Goal: Navigation & Orientation: Find specific page/section

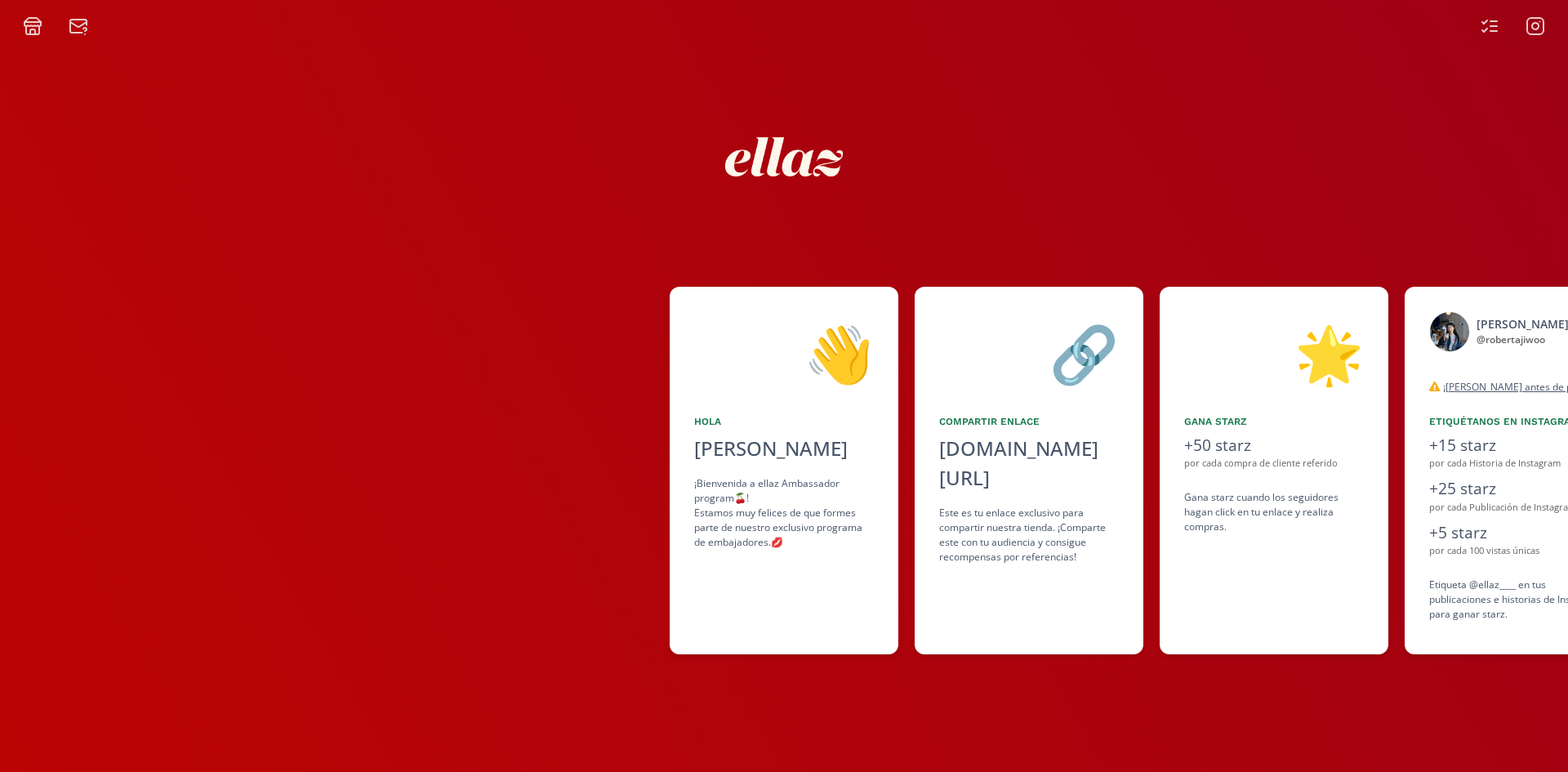
scroll to position [0, 600]
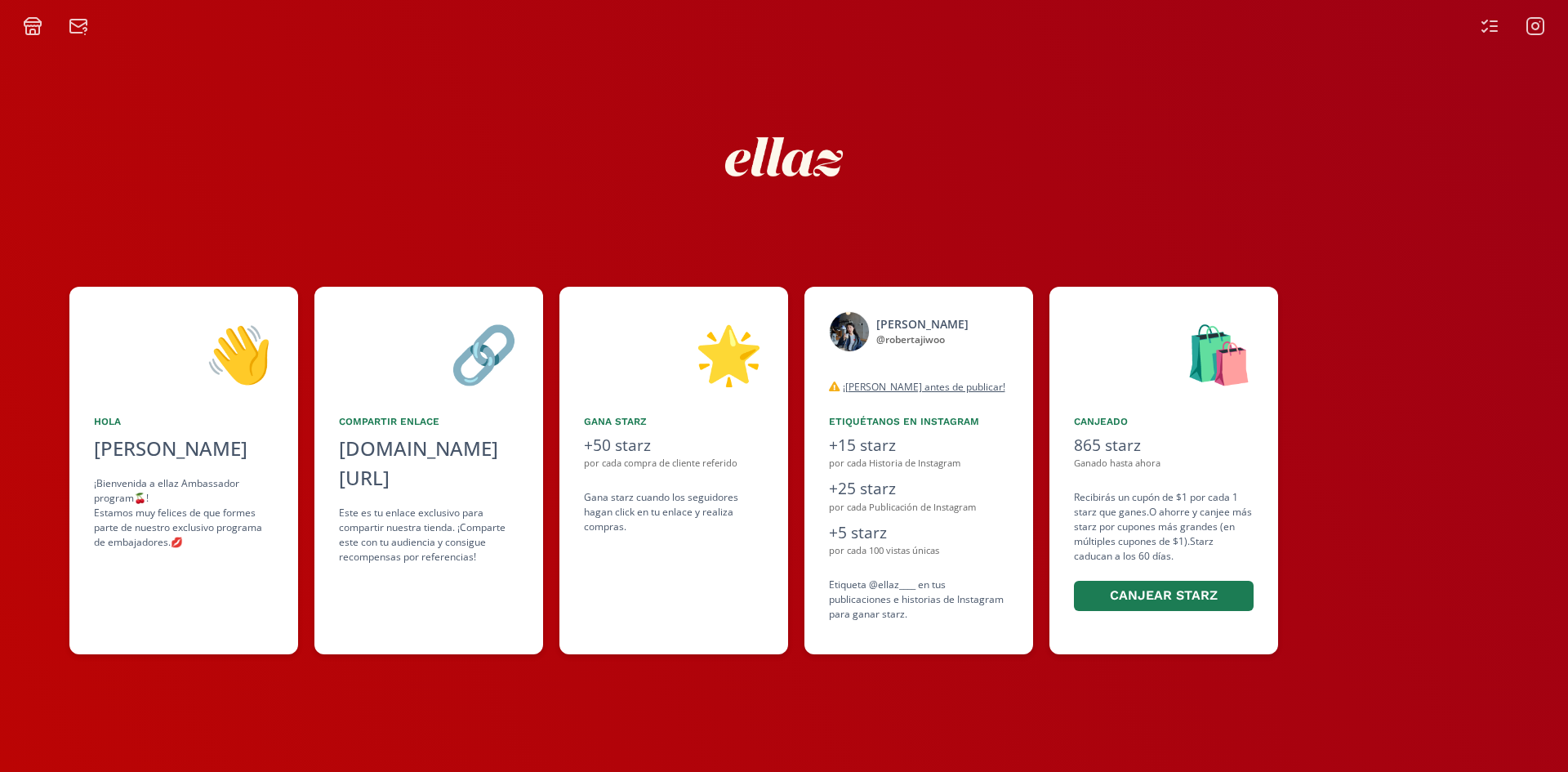
click at [1488, 32] on icon at bounding box center [1490, 26] width 20 height 20
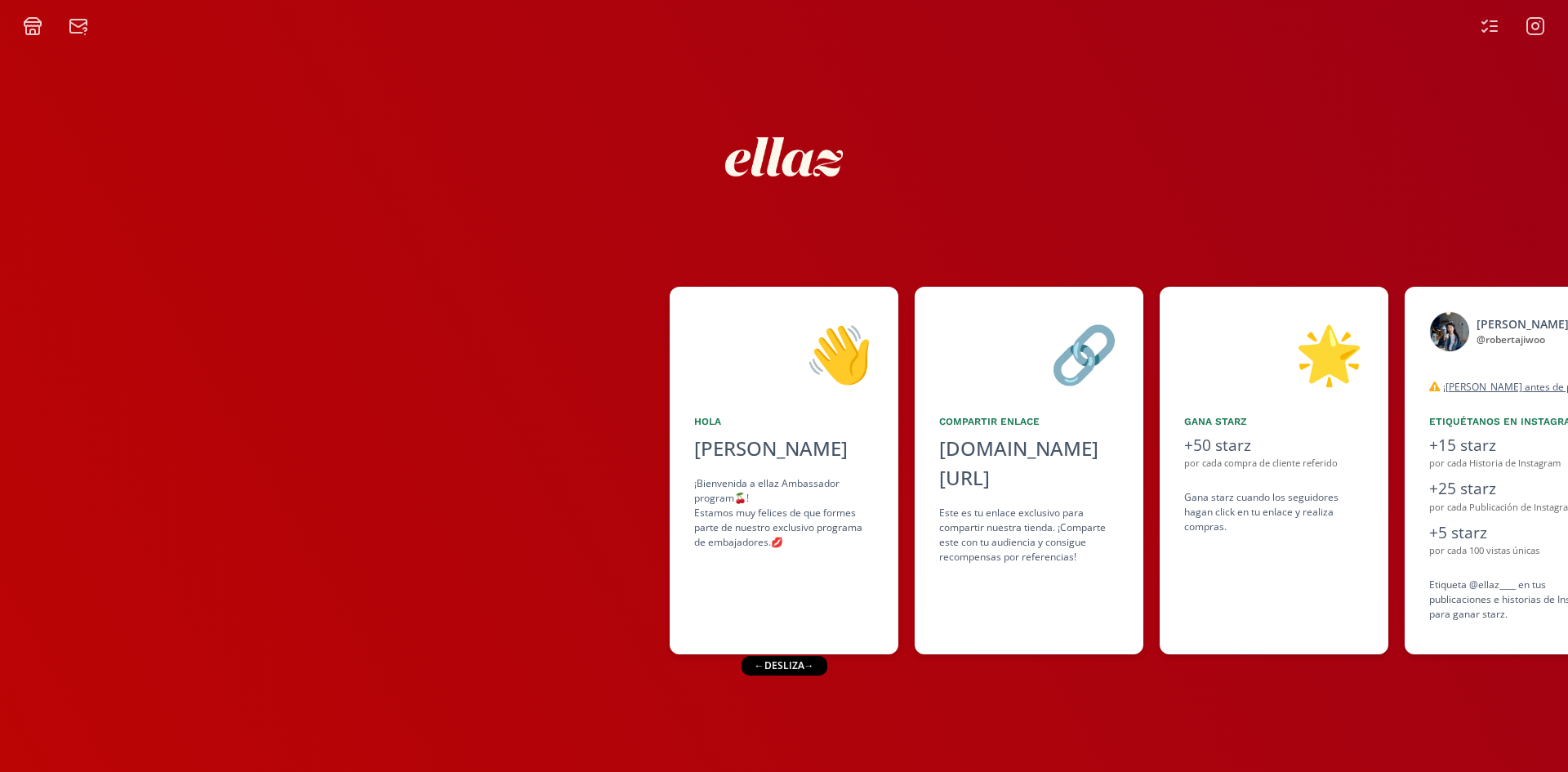
click at [1497, 21] on icon at bounding box center [1494, 21] width 7 height 0
drag, startPoint x: 1257, startPoint y: 450, endPoint x: 957, endPoint y: 520, distance: 308.1
click at [945, 473] on div "👋 [PERSON_NAME] [PERSON_NAME] ¡Bienvenida a ellaz Ambassador program🍒! Estamos …" at bounding box center [784, 470] width 1568 height 384
drag, startPoint x: 1321, startPoint y: 515, endPoint x: 1123, endPoint y: 527, distance: 198.4
click at [1123, 527] on div "👋 [PERSON_NAME] [PERSON_NAME] ¡Bienvenida a ellaz Ambassador program🍒! Estamos …" at bounding box center [784, 470] width 1568 height 384
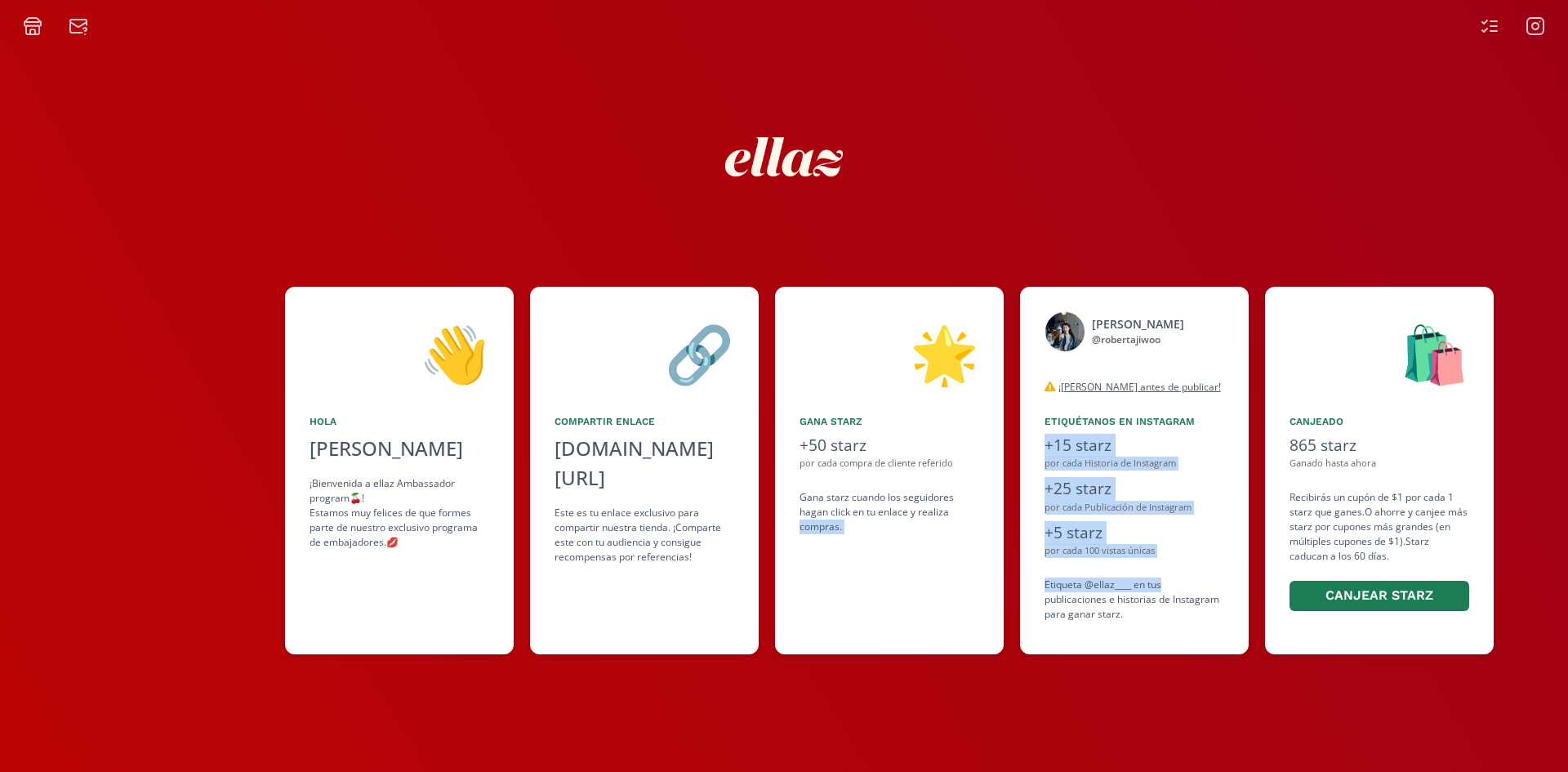
scroll to position [0, 706]
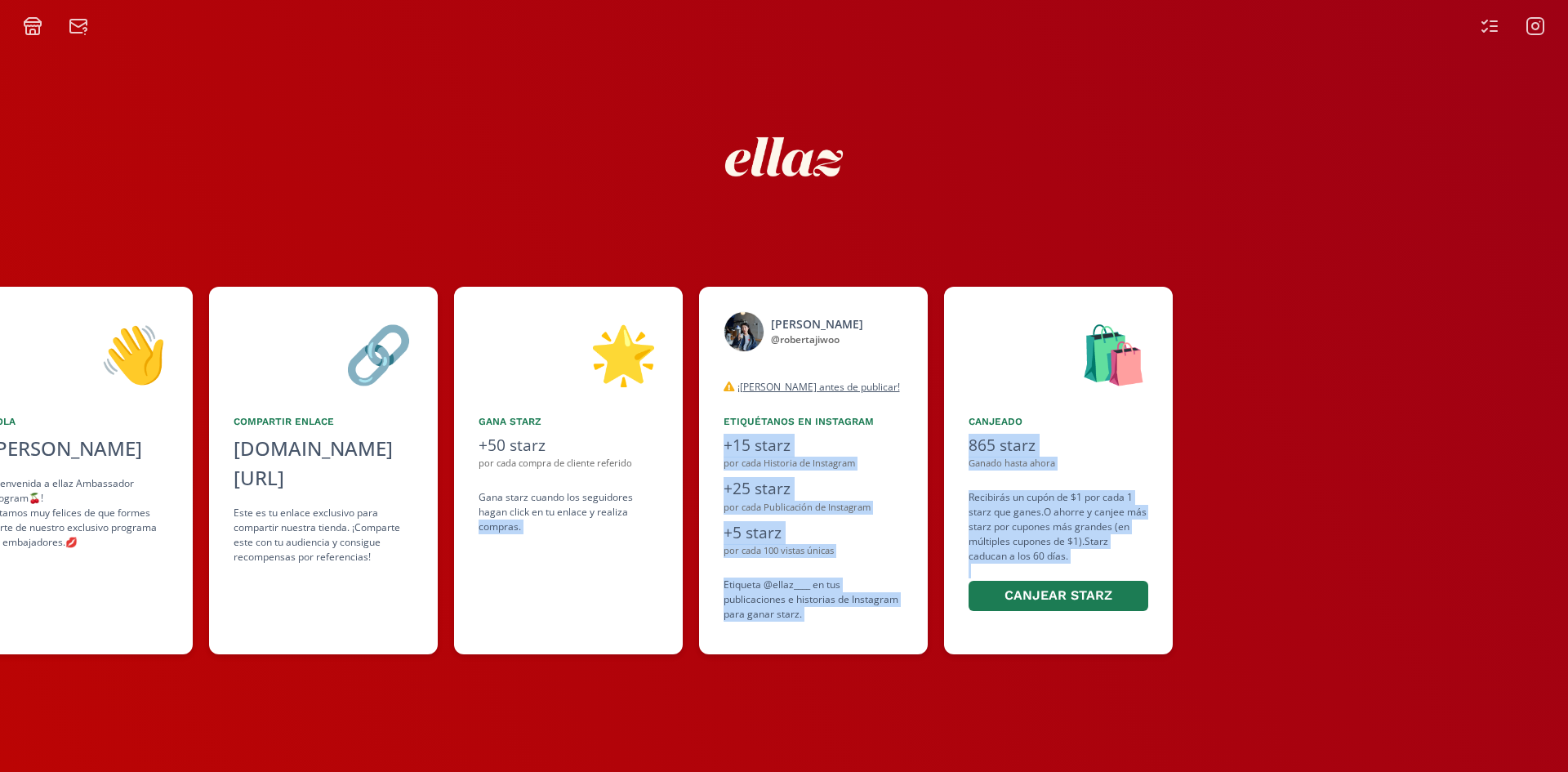
drag, startPoint x: 1180, startPoint y: 572, endPoint x: 945, endPoint y: 595, distance: 236.1
click at [945, 595] on div "👋 [PERSON_NAME] [PERSON_NAME] ¡Bienvenida a ellaz Ambassador program🍒! Estamos …" at bounding box center [784, 470] width 1568 height 384
click at [1482, 30] on icon at bounding box center [1484, 30] width 5 height 3
